Goal: Transaction & Acquisition: Purchase product/service

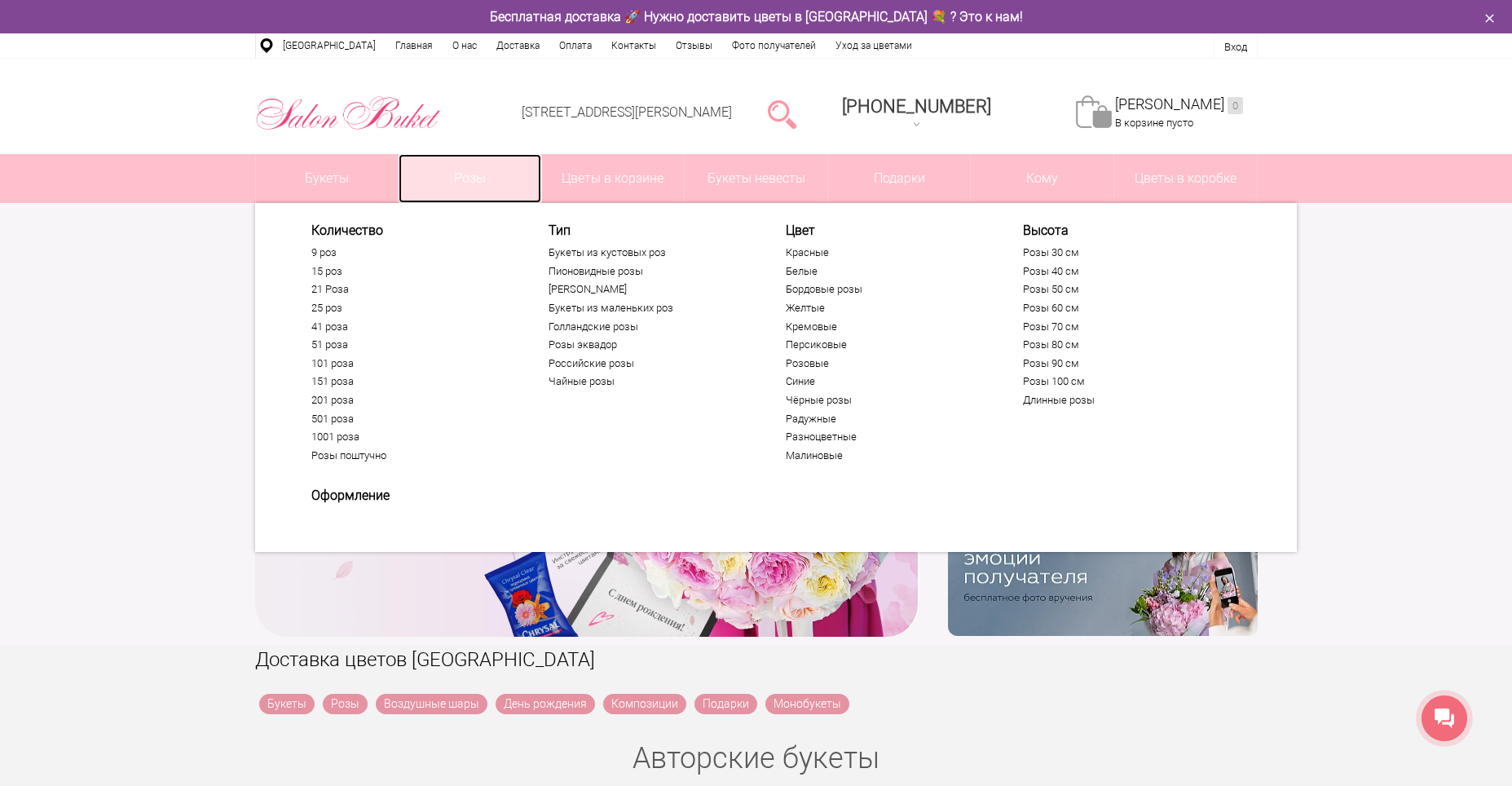
click at [498, 181] on link "Розы" at bounding box center [470, 179] width 143 height 49
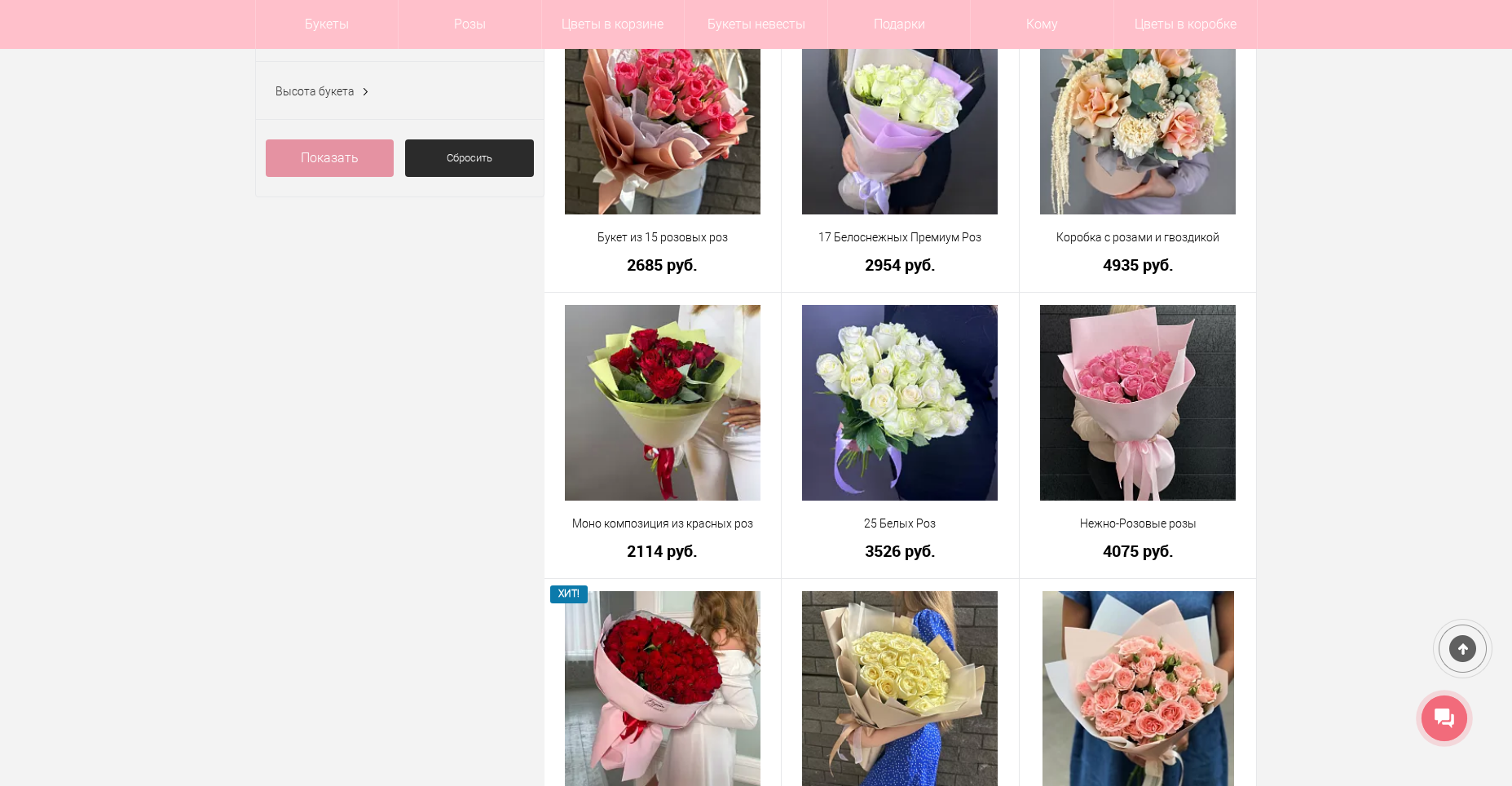
scroll to position [897, 0]
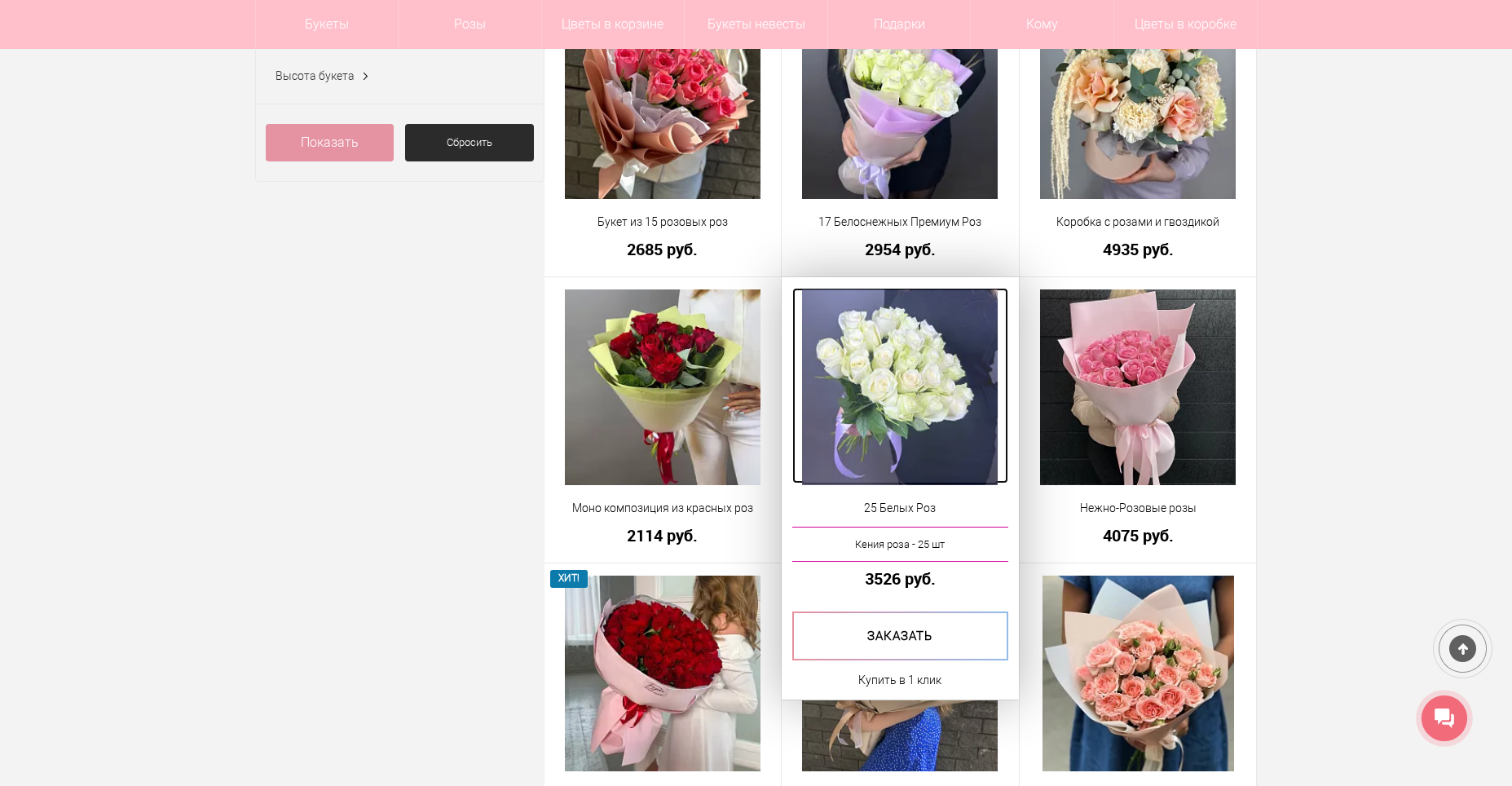
click at [946, 367] on img at bounding box center [900, 386] width 195 height 195
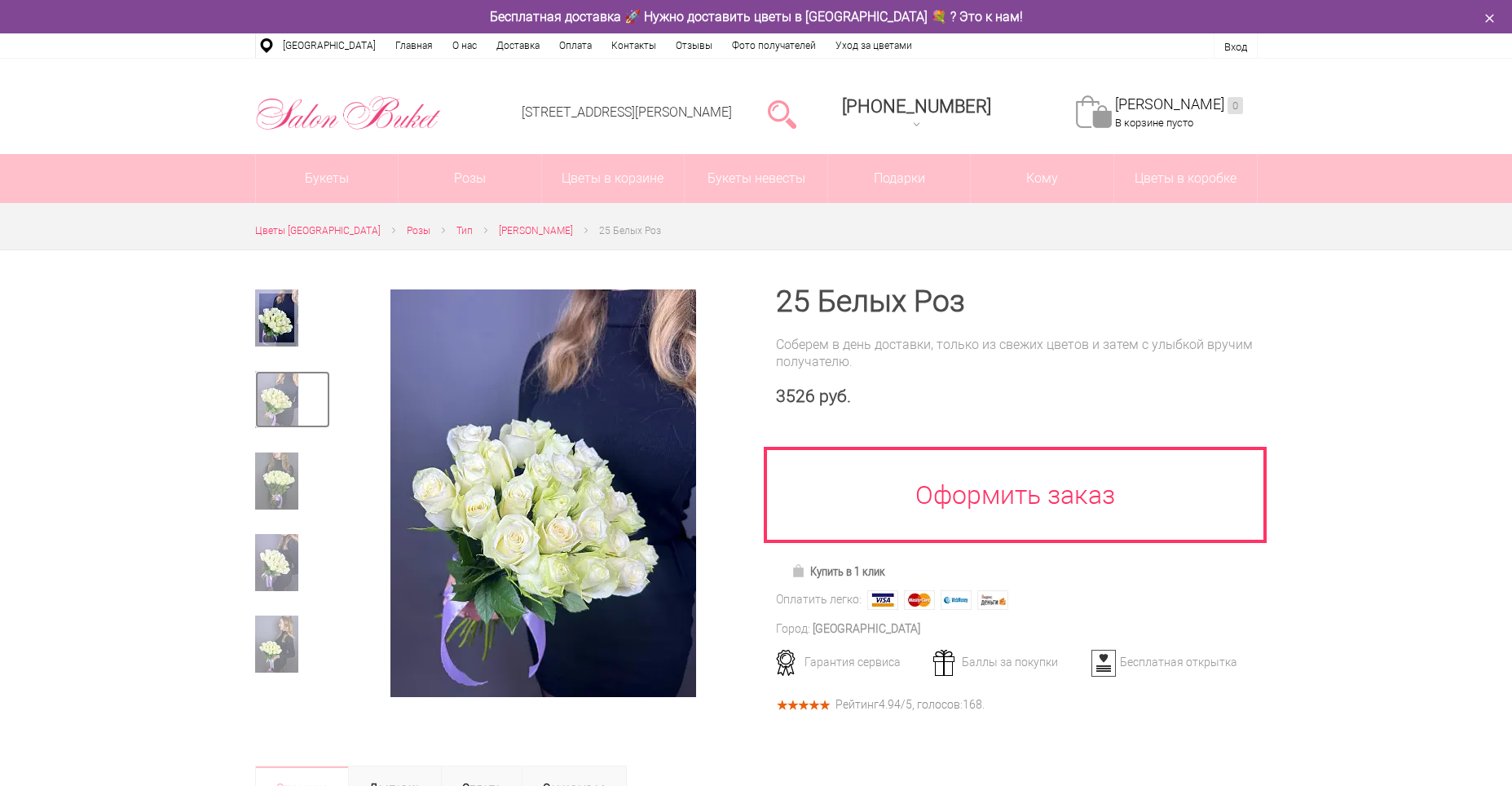
click at [288, 395] on img at bounding box center [276, 399] width 43 height 57
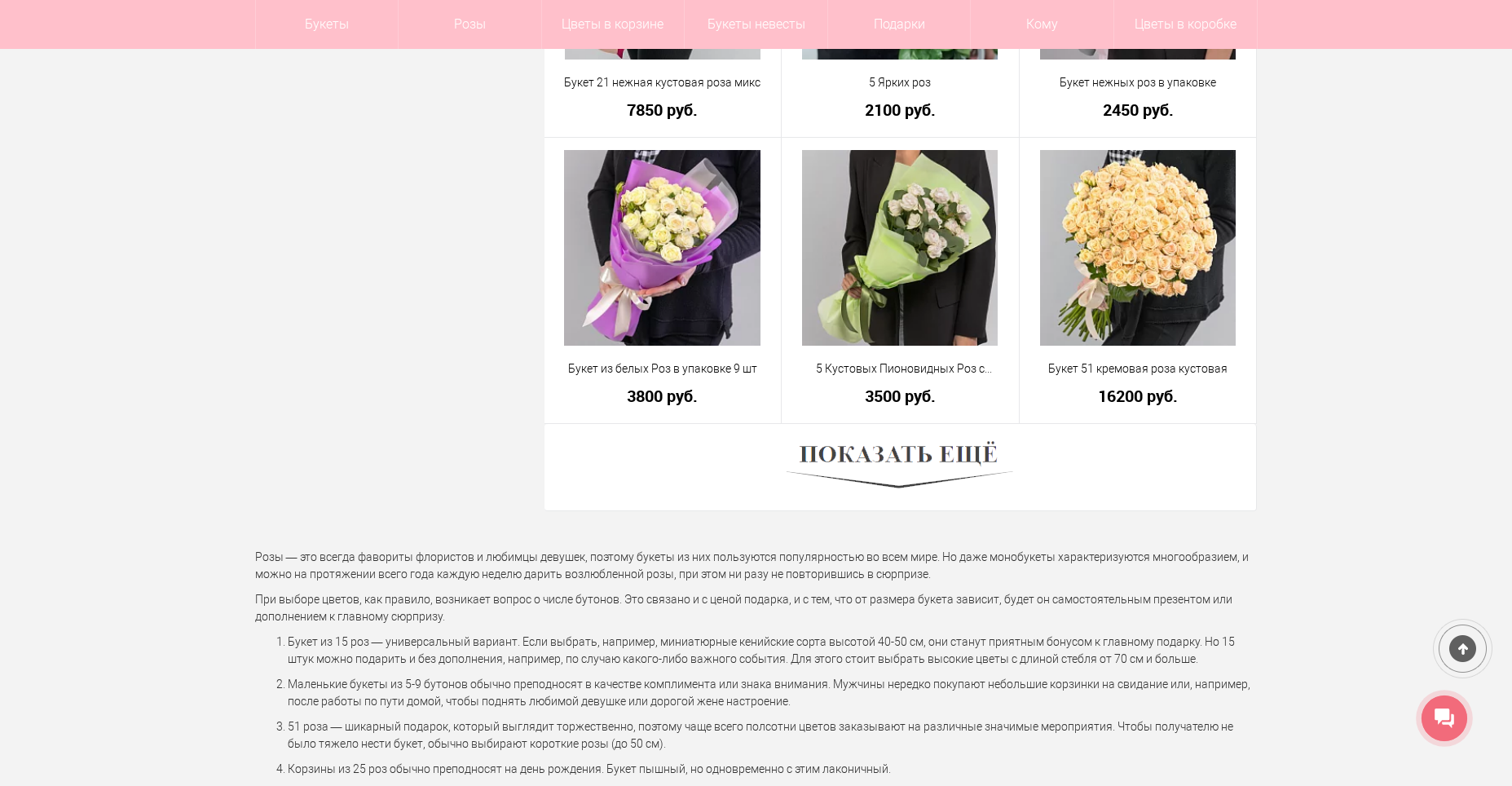
scroll to position [4534, 0]
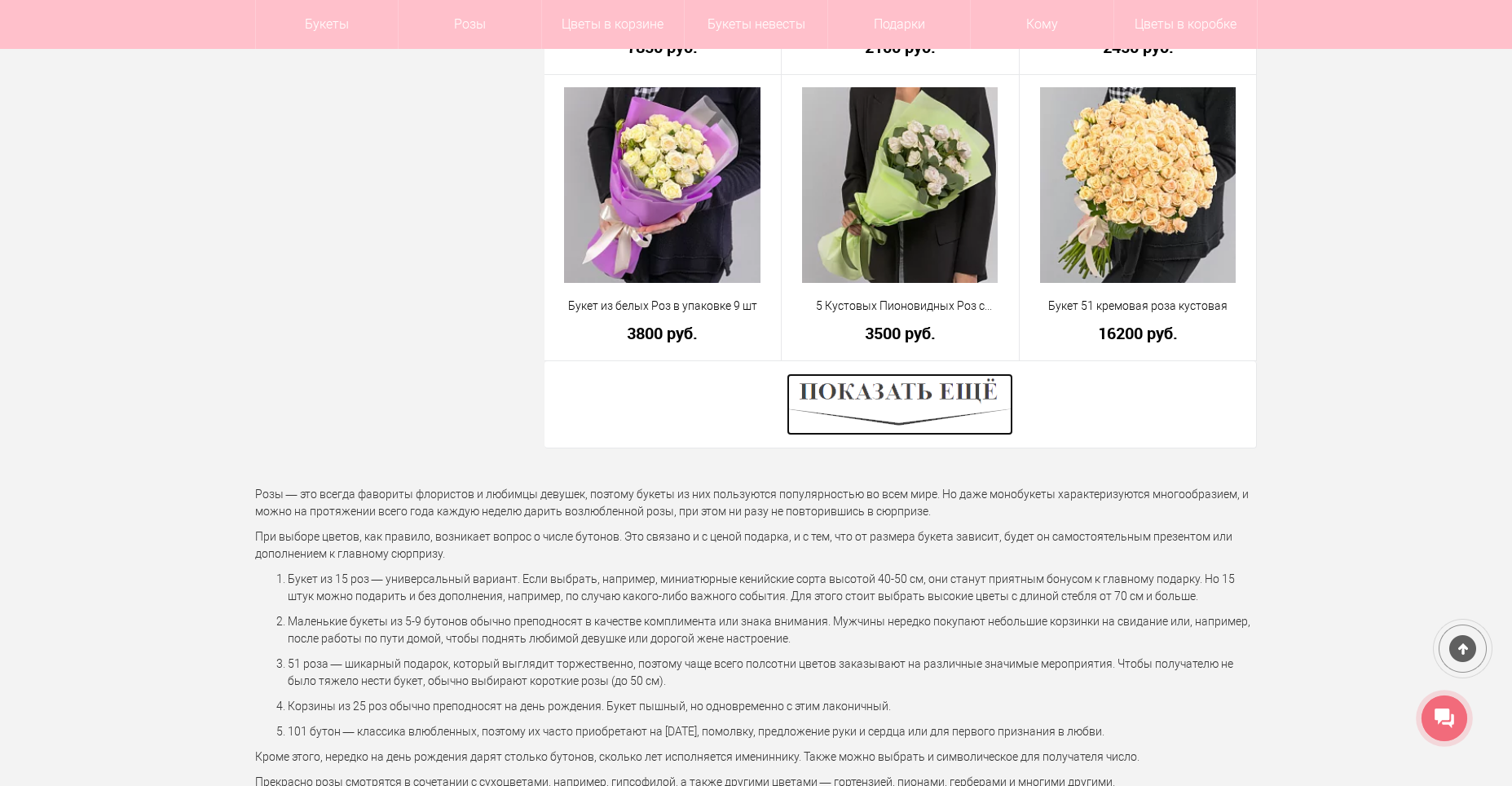
click at [970, 396] on img at bounding box center [900, 404] width 227 height 62
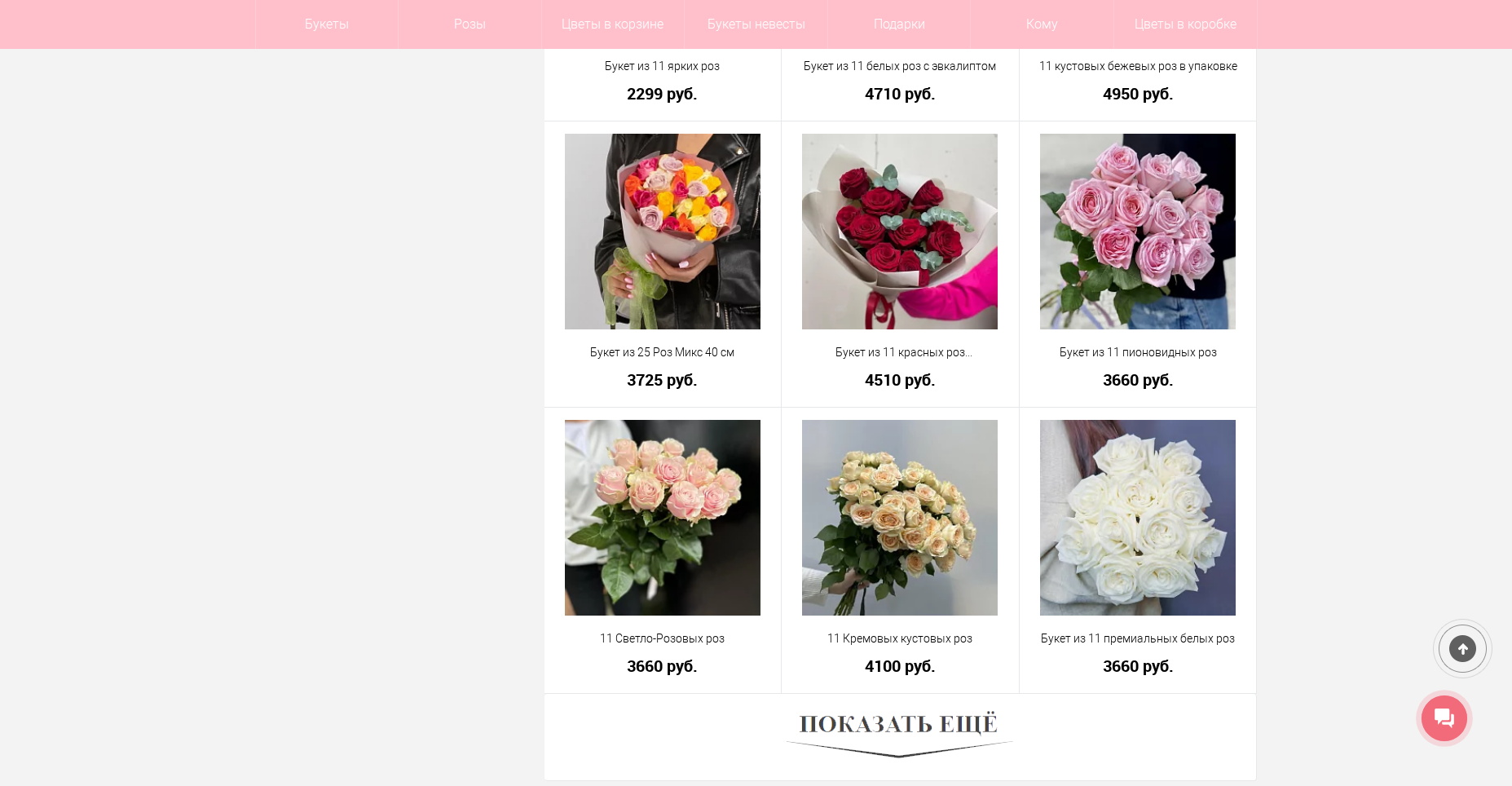
scroll to position [8856, 0]
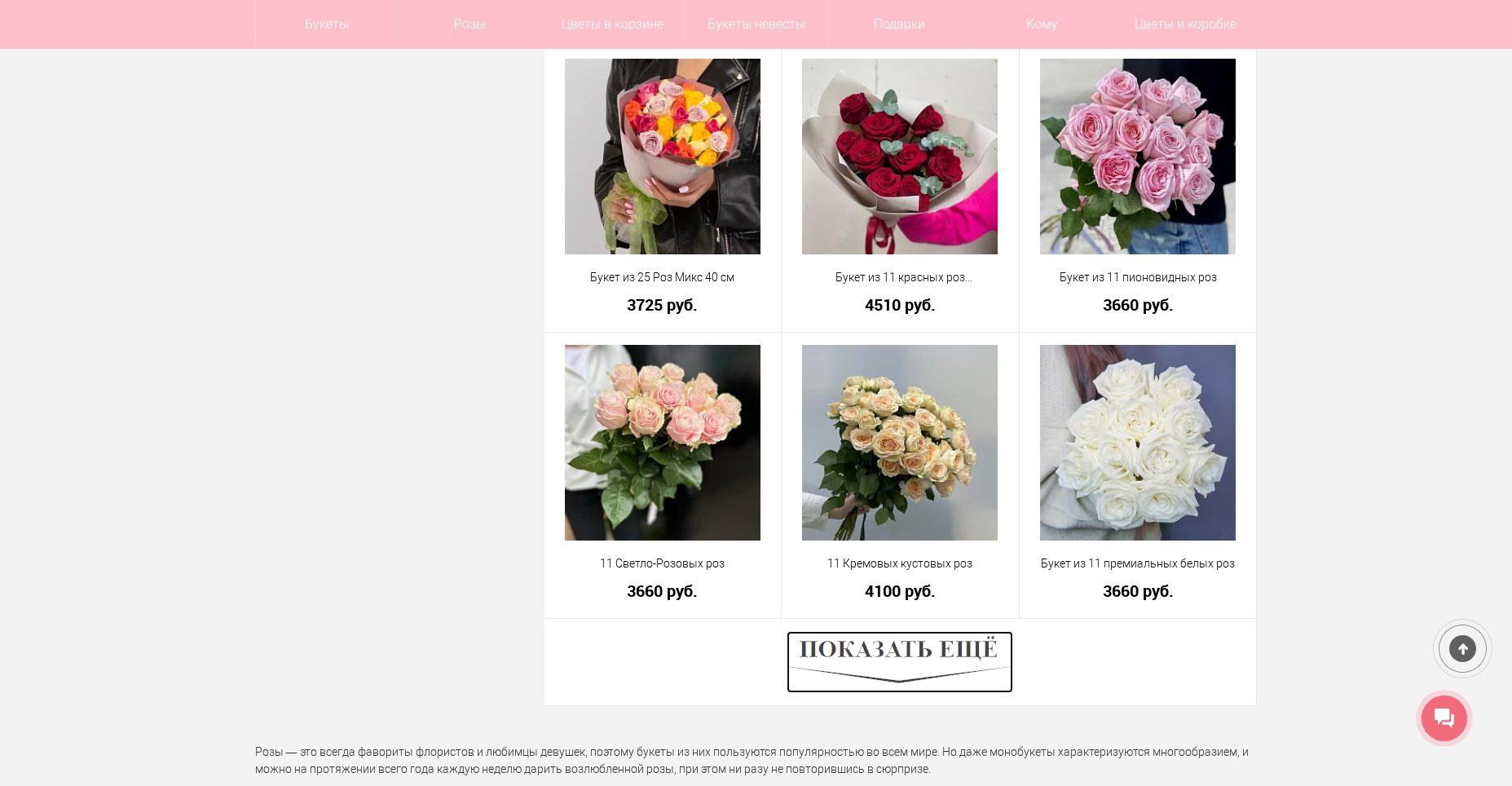
click at [875, 662] on img at bounding box center [900, 662] width 227 height 62
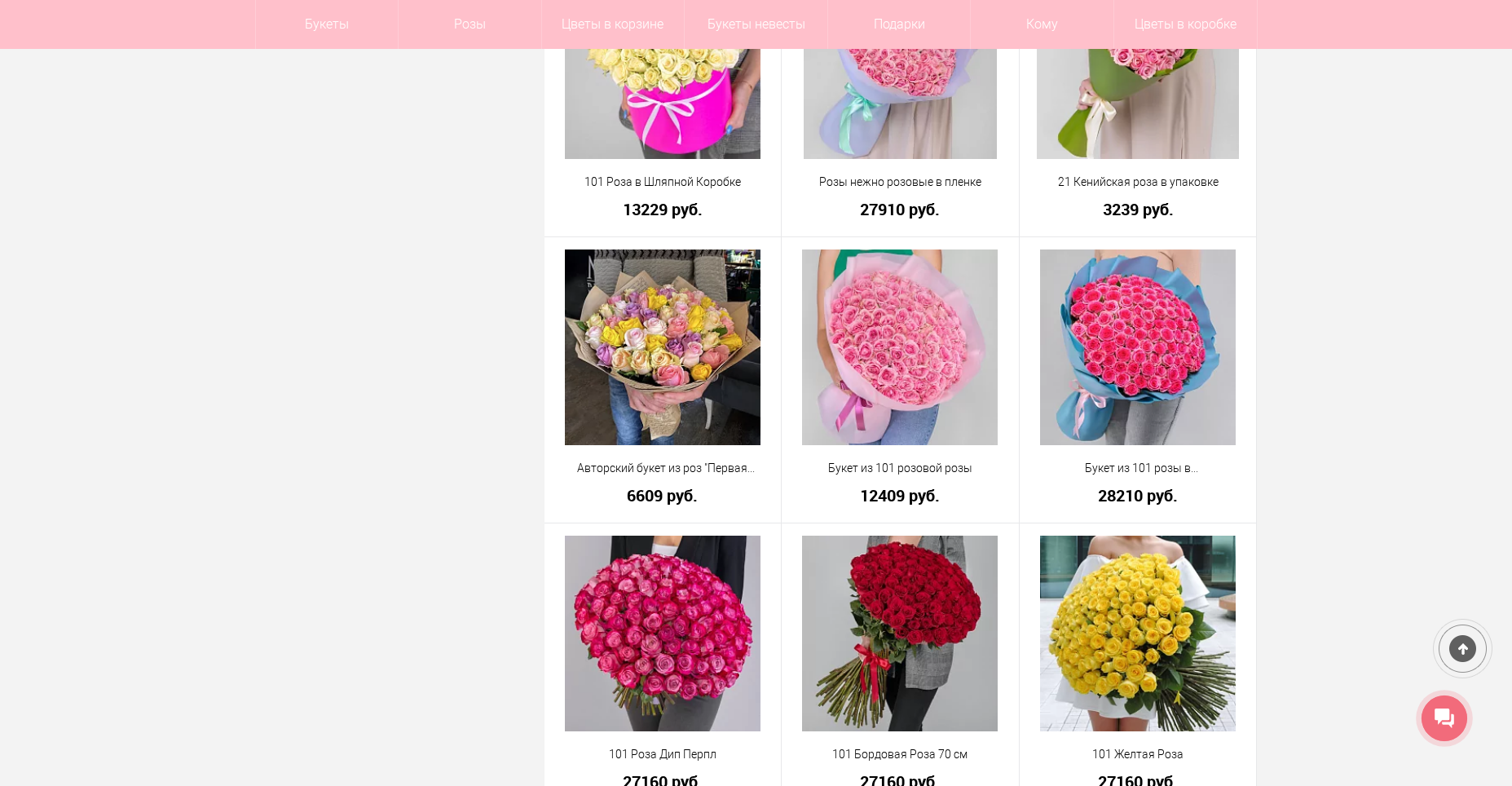
scroll to position [13422, 0]
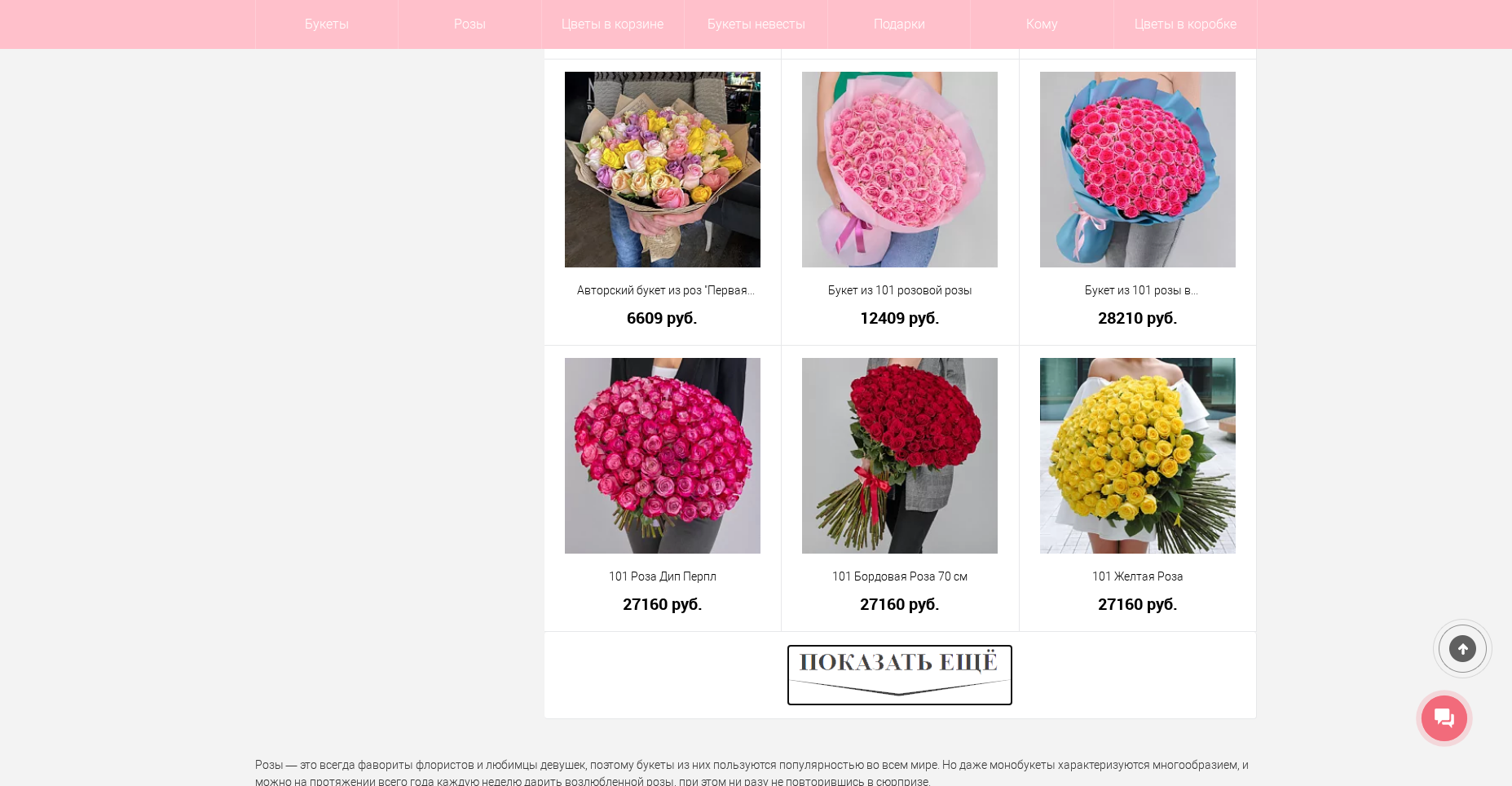
click at [893, 669] on img at bounding box center [900, 675] width 227 height 62
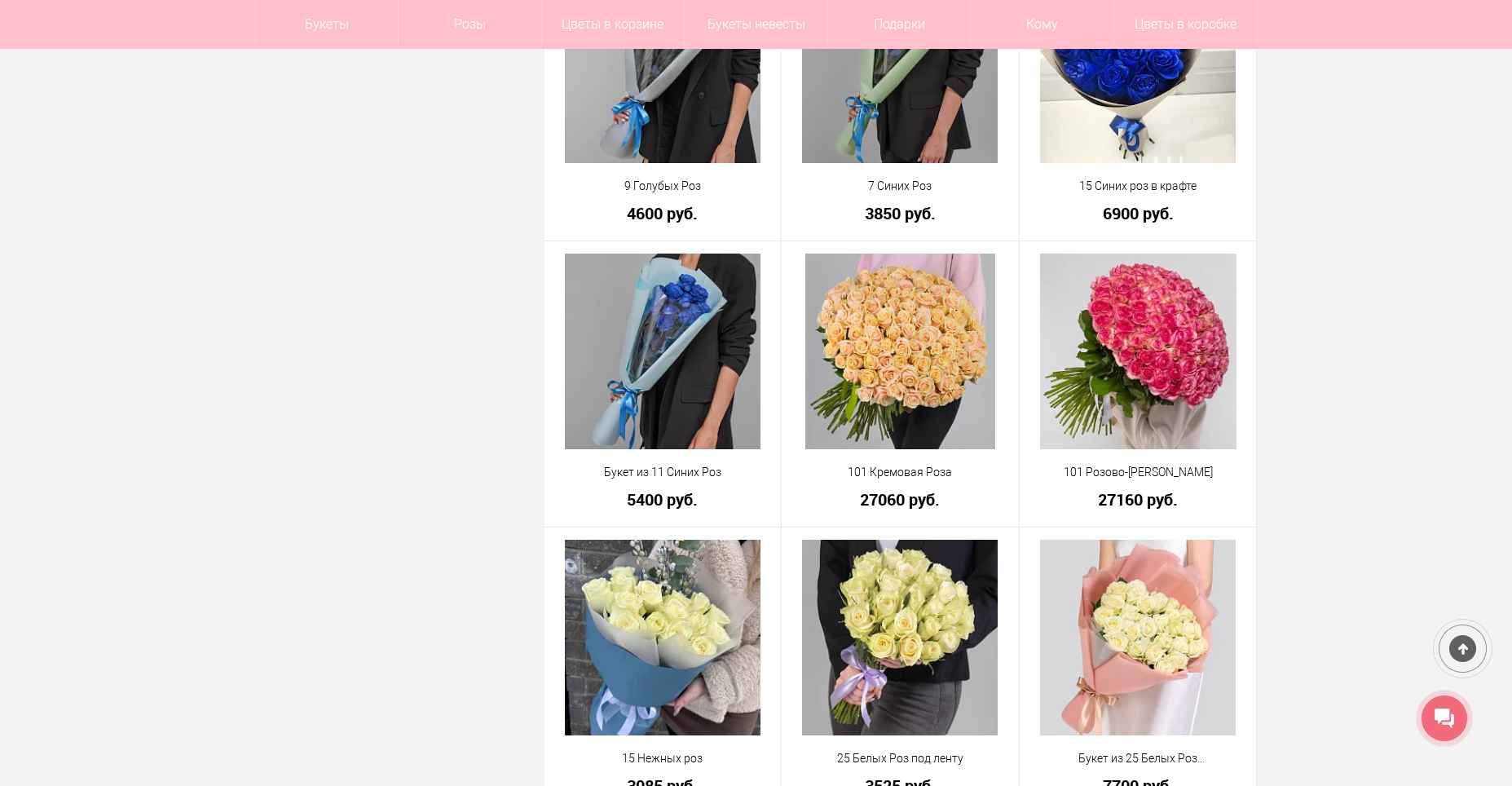
scroll to position [14401, 0]
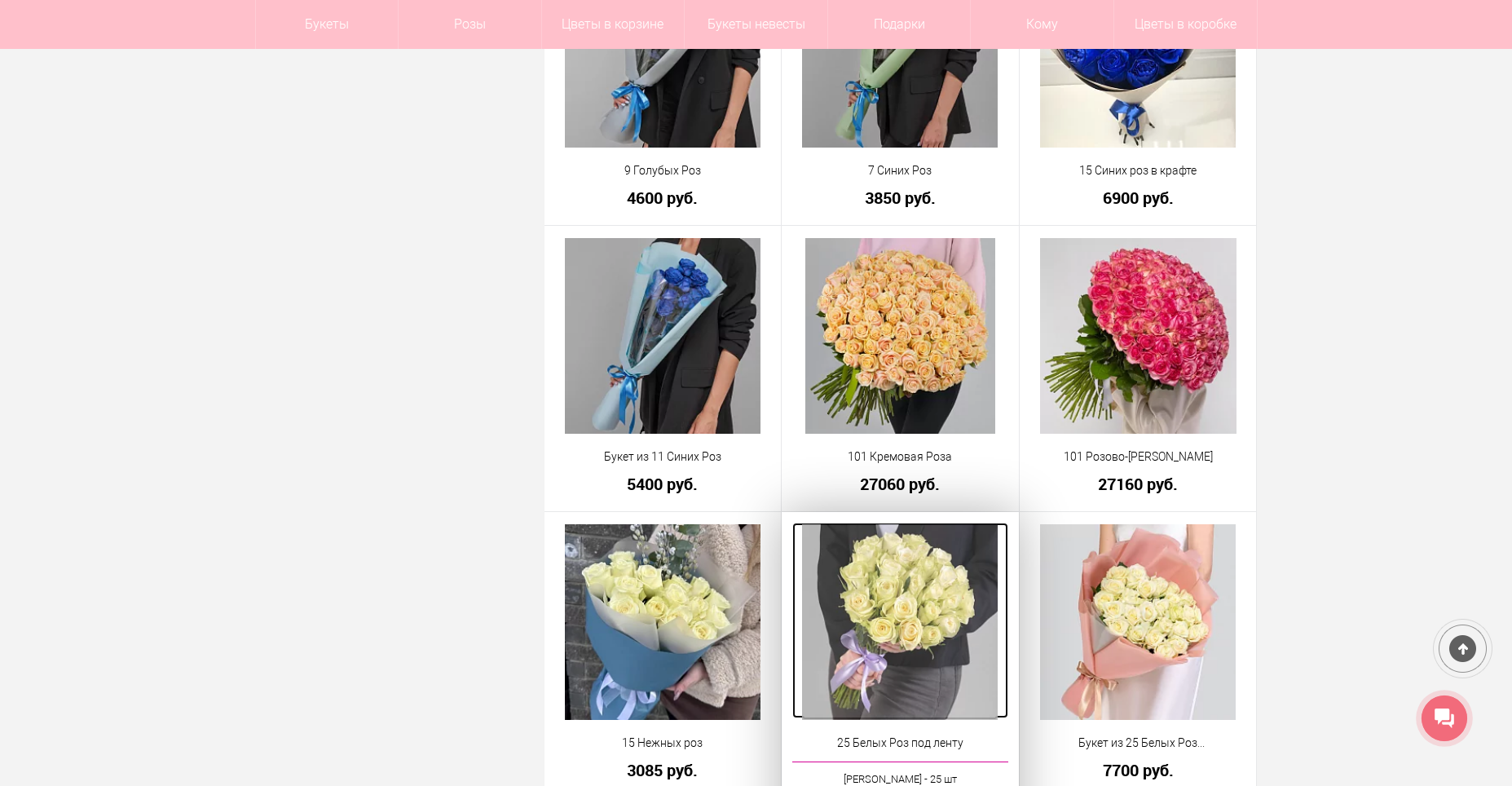
click at [908, 570] on img at bounding box center [900, 621] width 195 height 195
